Goal: Book appointment/travel/reservation

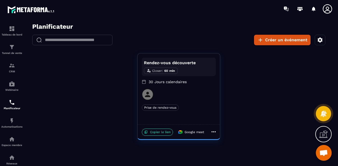
scroll to position [2717, 0]
click at [161, 134] on p "Copier le lien" at bounding box center [157, 132] width 31 height 7
click at [158, 131] on p "Copier le lien" at bounding box center [157, 132] width 31 height 7
click at [319, 42] on icon "button" at bounding box center [320, 40] width 6 height 6
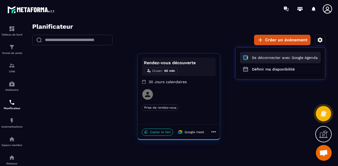
click at [295, 57] on button "Se déconnecter avec Google Agenda" at bounding box center [280, 58] width 81 height 12
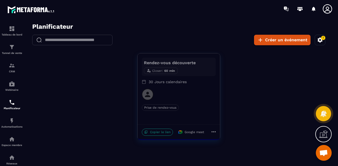
click at [319, 39] on icon "button" at bounding box center [320, 40] width 6 height 6
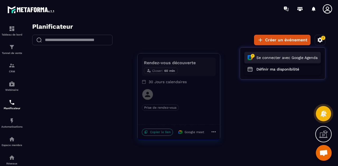
click at [291, 56] on button "Se connecter avec Google Agenda" at bounding box center [282, 58] width 77 height 12
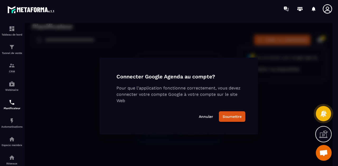
click at [224, 123] on div "Annuler Soumettre" at bounding box center [178, 116] width 137 height 15
click at [229, 118] on button "Soumettre" at bounding box center [232, 117] width 26 height 11
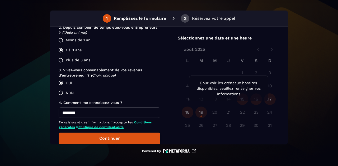
scroll to position [178, 0]
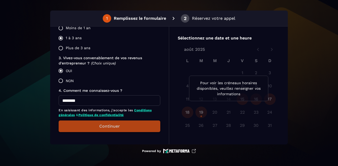
click at [89, 125] on button "Continuer" at bounding box center [110, 127] width 102 height 12
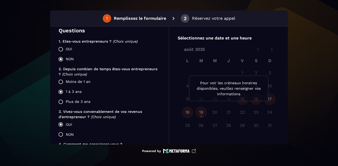
scroll to position [178, 0]
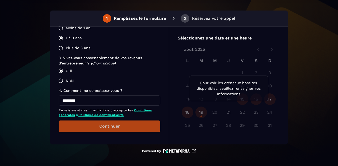
click at [97, 126] on button "Continuer" at bounding box center [110, 127] width 102 height 12
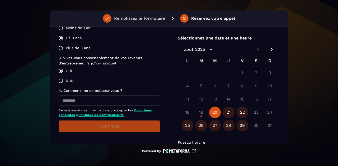
click at [213, 113] on button "20" at bounding box center [215, 113] width 12 height 12
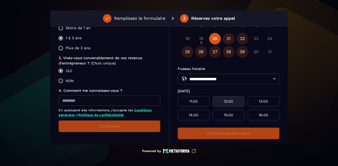
click at [229, 104] on div "12:00" at bounding box center [228, 101] width 32 height 11
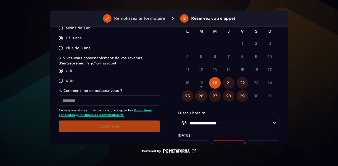
scroll to position [0, 0]
